Goal: Register for event/course

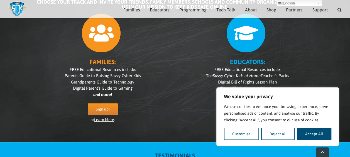
scroll to position [84, 0]
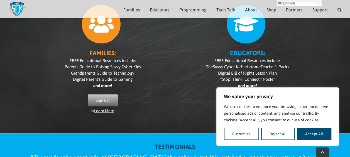
click at [111, 102] on link "Sign up!" at bounding box center [103, 100] width 30 height 12
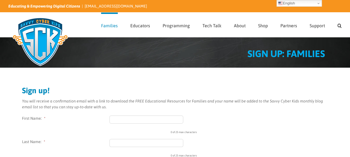
click at [131, 119] on input "First Name: *" at bounding box center [146, 120] width 74 height 8
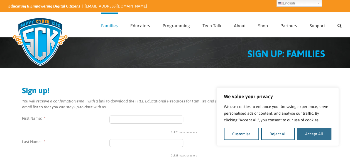
click at [316, 134] on button "Accept All" at bounding box center [314, 134] width 35 height 12
checkbox input "true"
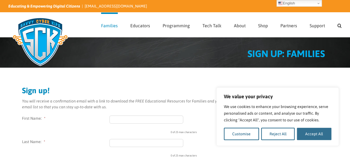
checkbox input "true"
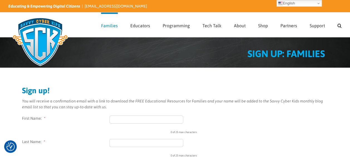
click at [121, 118] on input "First Name: *" at bounding box center [146, 120] width 74 height 8
type input "Quanda"
type input "Mordica"
type input "qmordica@yahoo.com"
type input "2840 N Park Drive Lane"
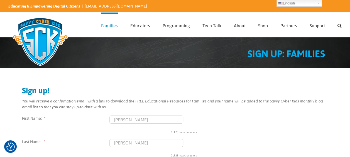
type input "apt 1"
type input "Appleton"
type input "AL"
type input "54911"
select select "United States"
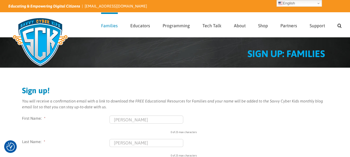
type input "(815) 988-6558"
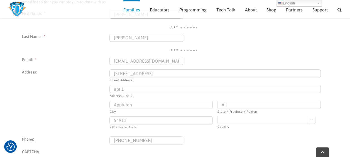
scroll to position [107, 0]
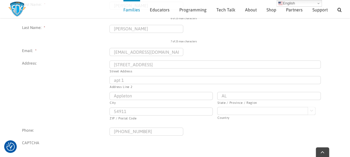
drag, startPoint x: 239, startPoint y: 97, endPoint x: 219, endPoint y: 99, distance: 19.3
click at [219, 99] on input "AL" at bounding box center [268, 96] width 103 height 8
type input "WI"
click at [219, 137] on ul "Instagram This field is for validation purposes and should be left unchanged. F…" at bounding box center [175, 82] width 306 height 160
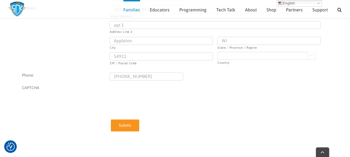
scroll to position [163, 0]
click at [118, 125] on input "Submit" at bounding box center [125, 125] width 28 height 12
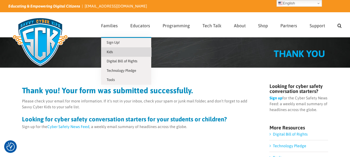
click at [113, 52] on span "Kids" at bounding box center [110, 52] width 6 height 4
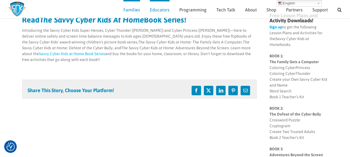
scroll to position [56, 0]
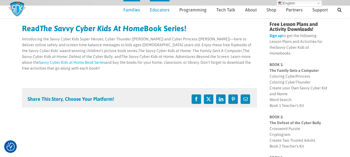
click at [277, 37] on link "Sign up" at bounding box center [275, 35] width 13 height 4
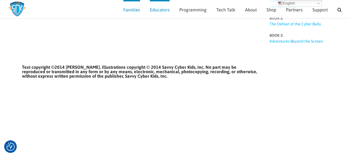
scroll to position [232, 0]
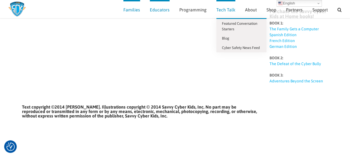
click at [227, 9] on span "Tech Talk" at bounding box center [225, 10] width 19 height 4
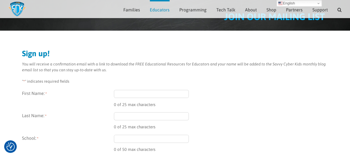
scroll to position [28, 0]
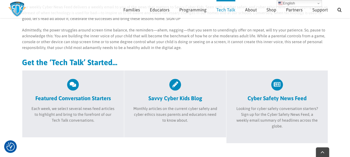
scroll to position [190, 0]
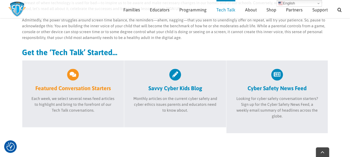
click at [79, 70] on div at bounding box center [73, 75] width 85 height 12
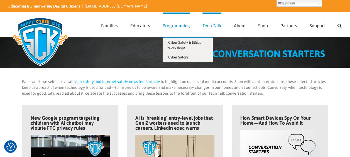
click at [181, 24] on span "Programming" at bounding box center [176, 25] width 27 height 4
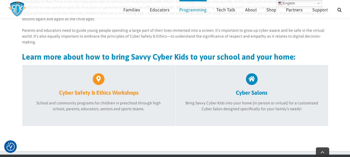
scroll to position [195, 0]
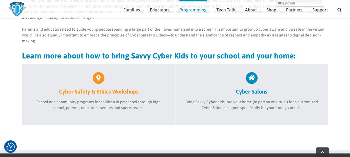
click at [108, 79] on div at bounding box center [99, 78] width 136 height 12
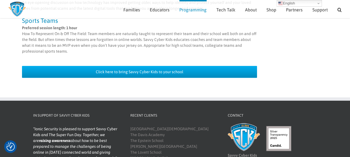
scroll to position [564, 0]
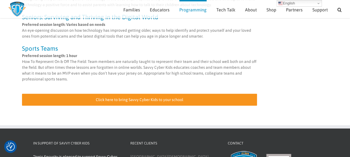
click at [111, 97] on span "Click here to bring Savvy Cyber Kids to your school" at bounding box center [139, 99] width 87 height 5
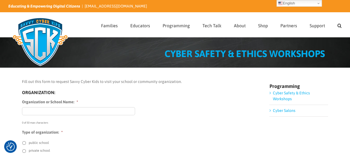
click at [287, 105] on li "Cyber Salons" at bounding box center [298, 111] width 59 height 12
click at [287, 109] on link "Cyber Salons" at bounding box center [284, 110] width 23 height 4
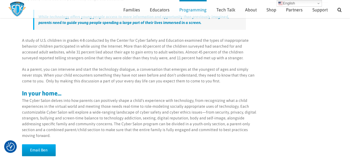
scroll to position [107, 0]
